Goal: Task Accomplishment & Management: Manage account settings

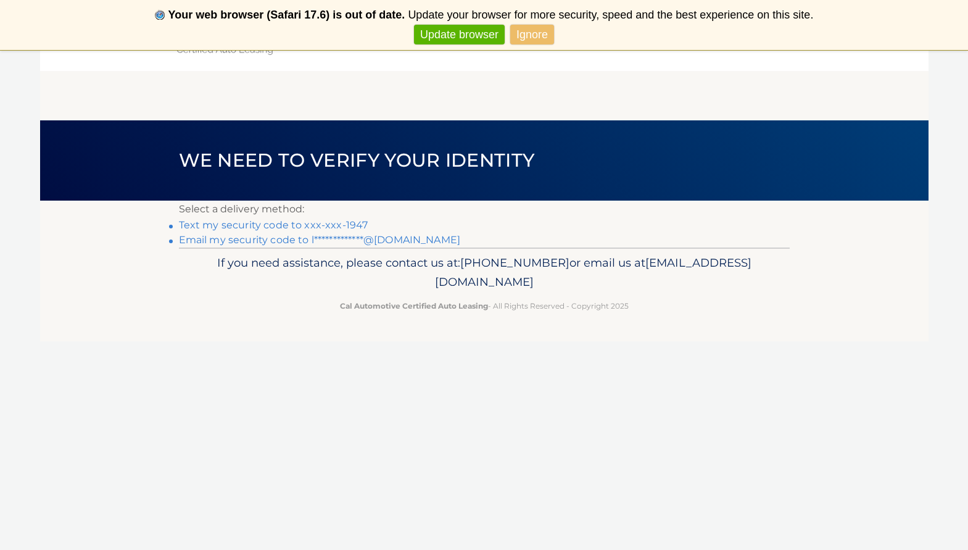
click at [534, 33] on link "Ignore" at bounding box center [532, 35] width 44 height 20
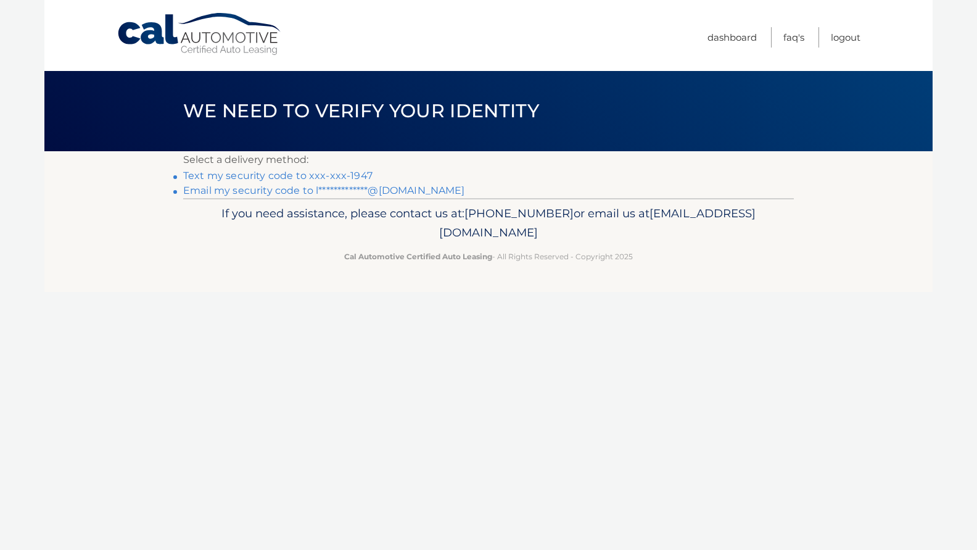
click at [360, 177] on link "Text my security code to xxx-xxx-1947" at bounding box center [277, 176] width 189 height 12
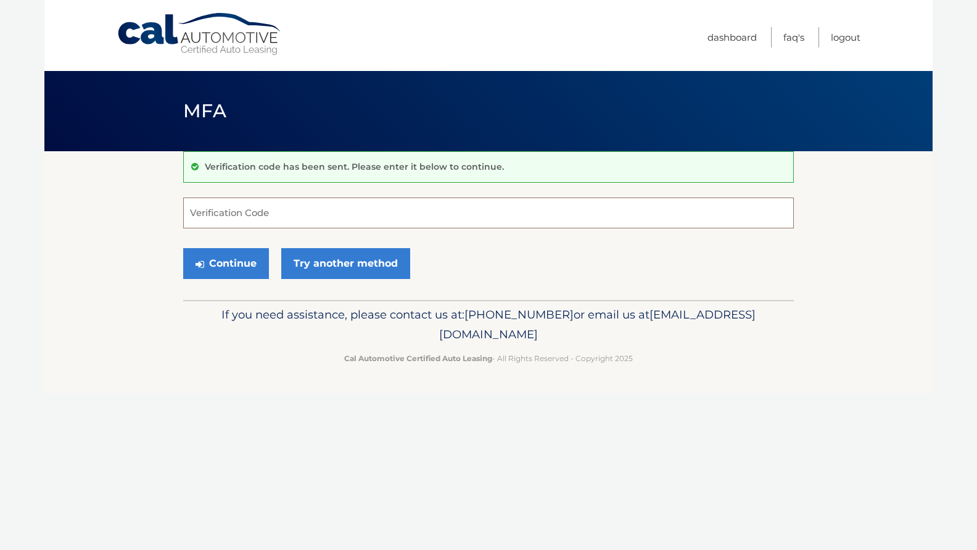
click at [336, 213] on input "Verification Code" at bounding box center [488, 212] width 611 height 31
type input "746424"
click at [226, 263] on button "Continue" at bounding box center [226, 263] width 86 height 31
click at [237, 265] on button "Continue" at bounding box center [226, 263] width 86 height 31
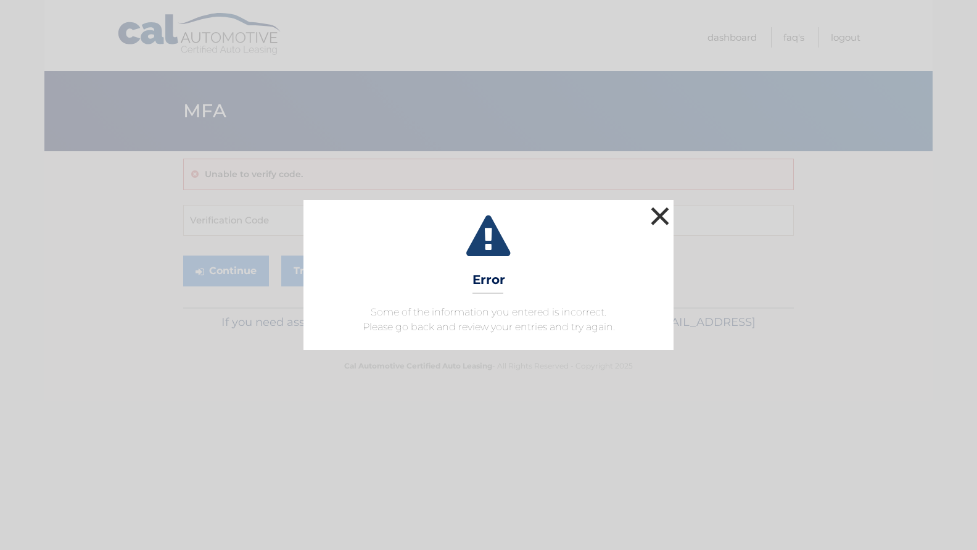
click at [661, 215] on button "×" at bounding box center [660, 216] width 25 height 25
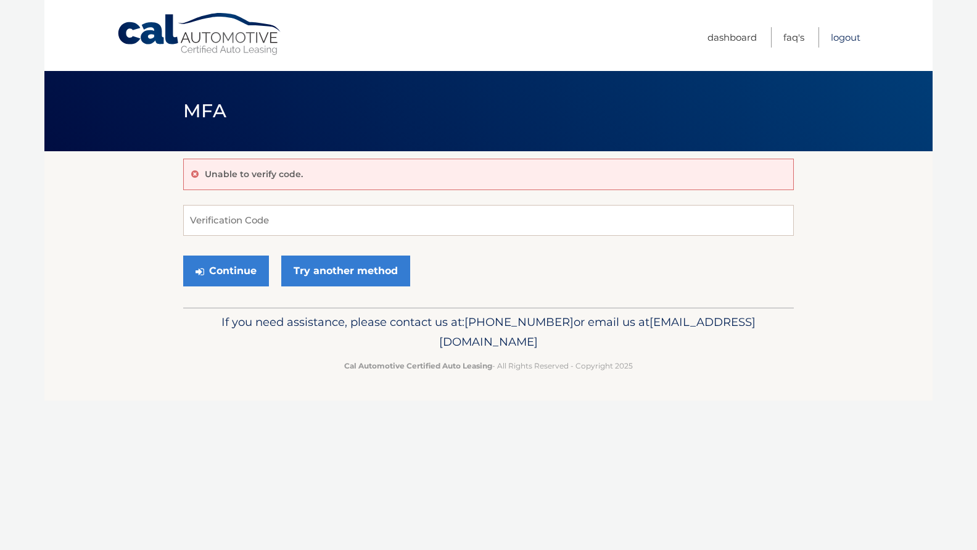
click at [848, 41] on link "Logout" at bounding box center [846, 37] width 30 height 20
